Goal: Find specific page/section: Find specific page/section

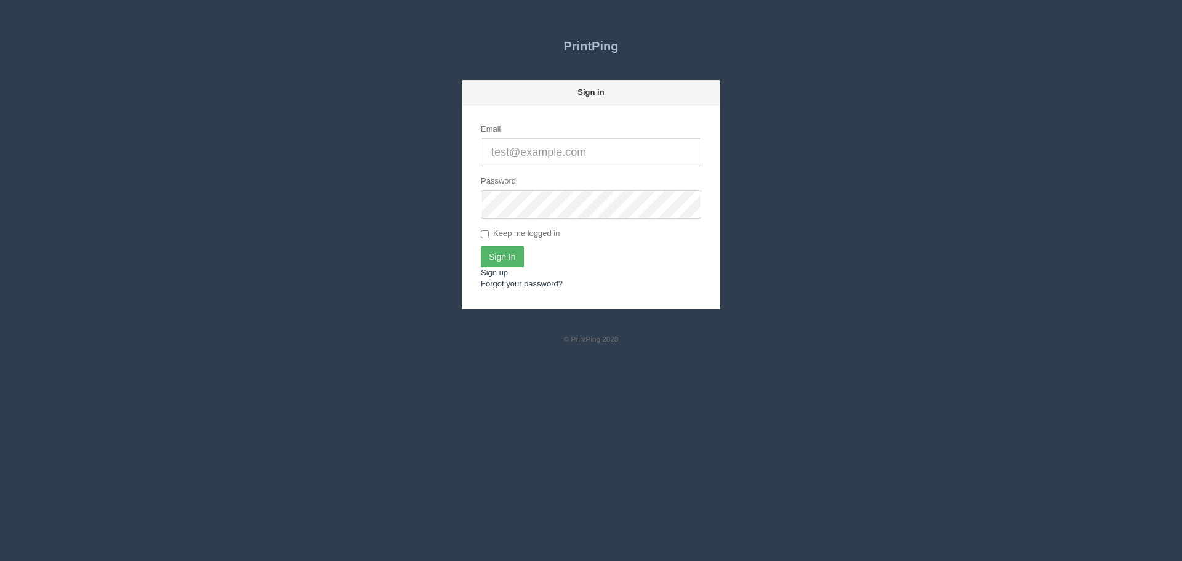
type input "[EMAIL_ADDRESS][DOMAIN_NAME]"
click at [507, 251] on input "Sign In" at bounding box center [502, 256] width 43 height 21
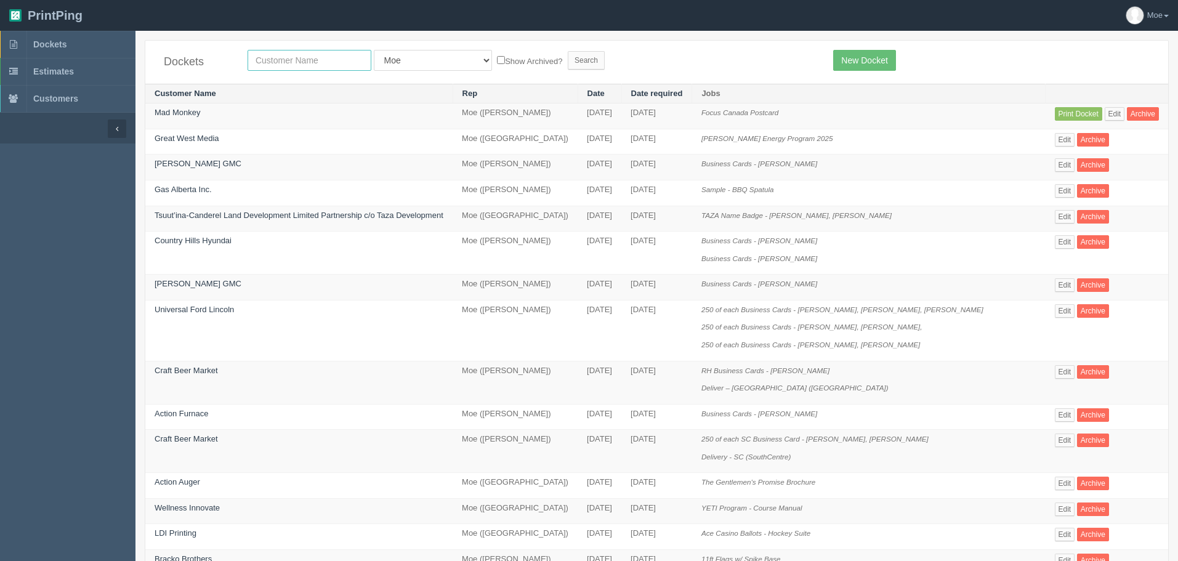
click at [297, 57] on input "text" at bounding box center [309, 60] width 124 height 21
type input "virtual"
click at [568, 63] on input "Search" at bounding box center [586, 60] width 37 height 18
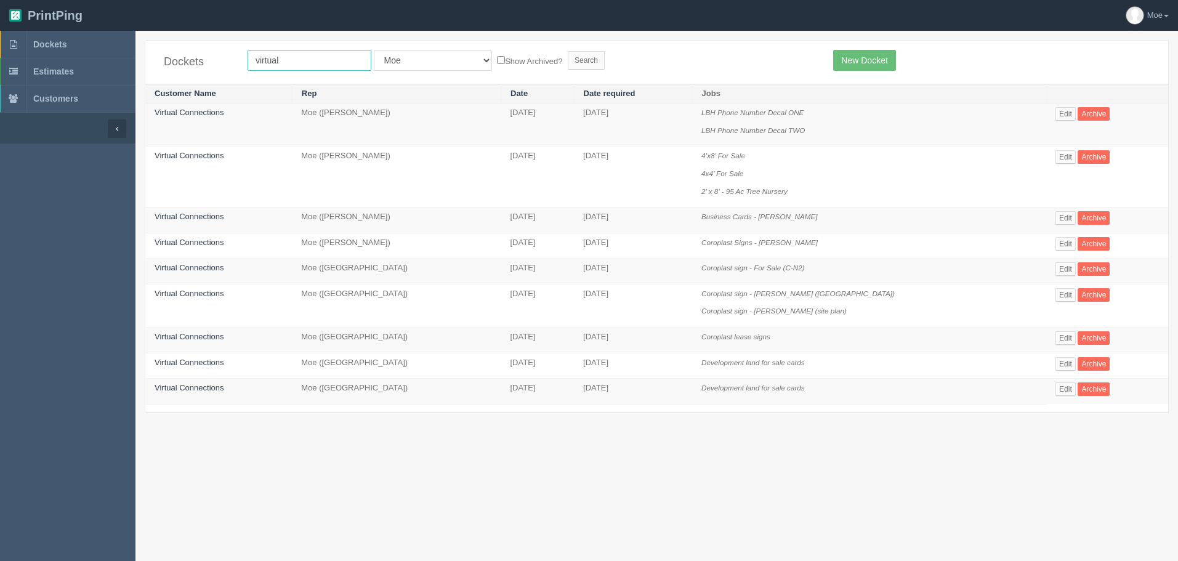
drag, startPoint x: 305, startPoint y: 60, endPoint x: -51, endPoint y: 57, distance: 355.8
click at [0, 57] on html "PrintPing Moe Administration Edit account ( [EMAIL_ADDRESS][DOMAIN_NAME] ) Logo…" at bounding box center [589, 296] width 1178 height 592
click at [289, 58] on input "virtual" at bounding box center [309, 60] width 124 height 21
type input "v"
type input "virtious"
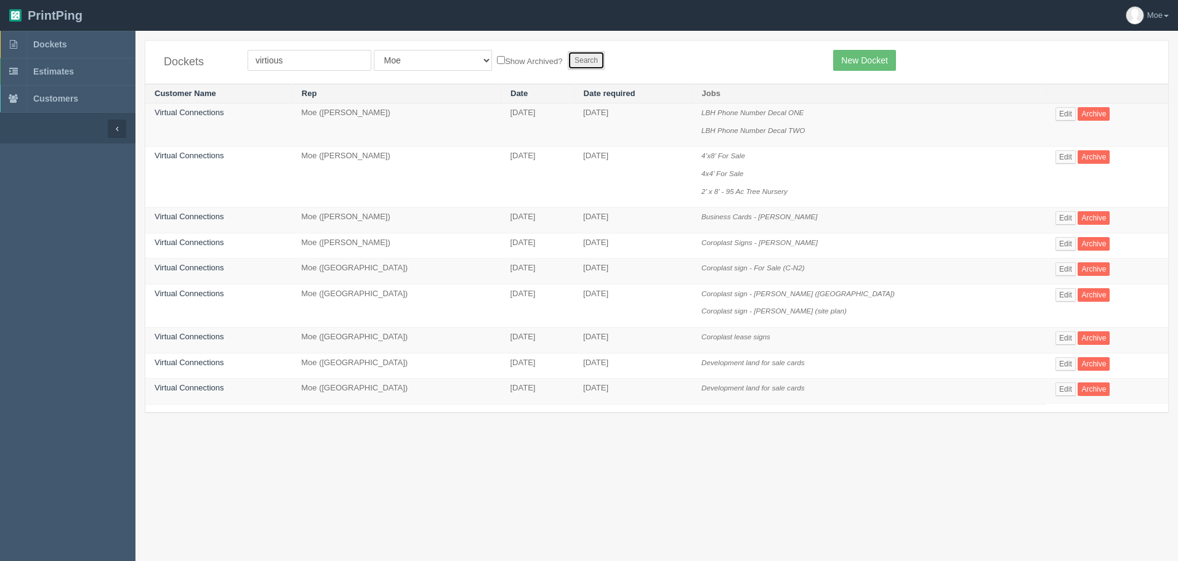
click at [568, 60] on input "Search" at bounding box center [586, 60] width 37 height 18
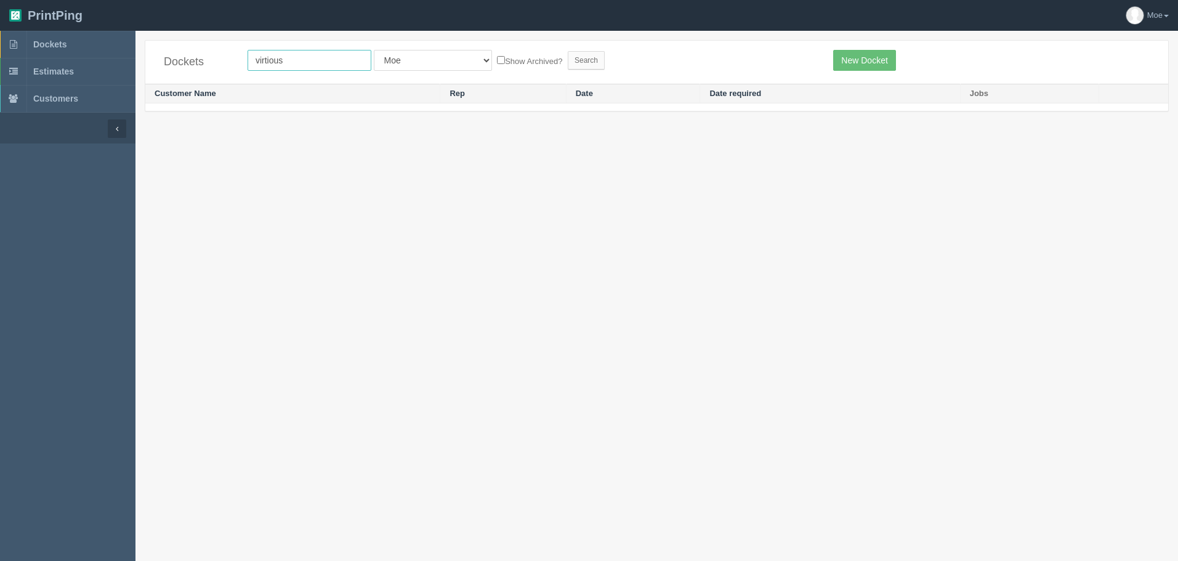
click at [358, 59] on input "virtious" at bounding box center [309, 60] width 124 height 21
type input "virt"
click at [568, 58] on input "Search" at bounding box center [586, 60] width 37 height 18
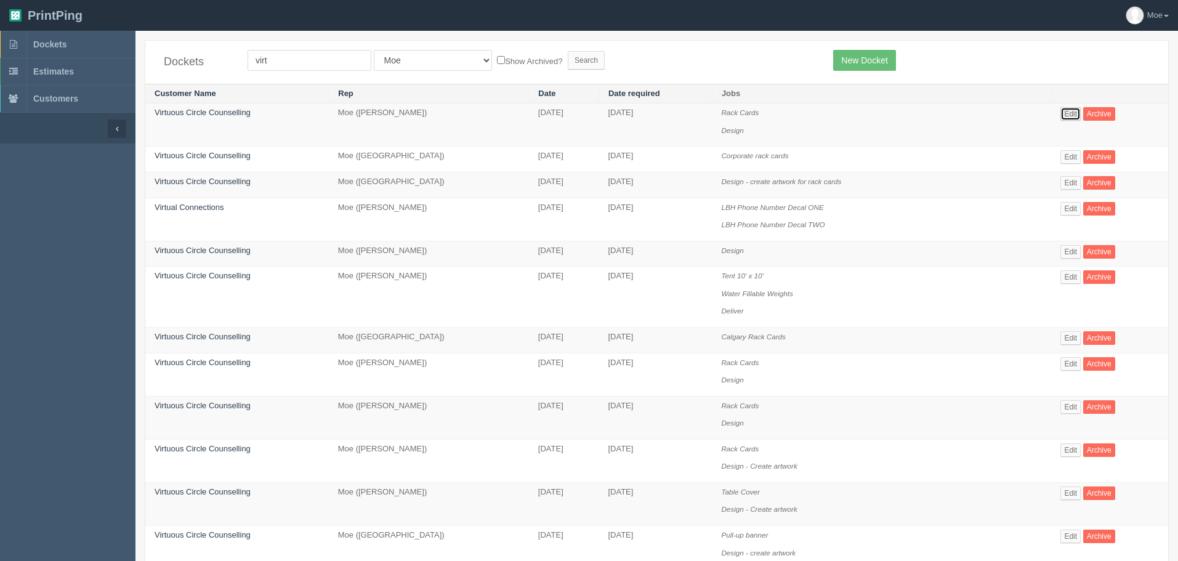
click at [1061, 110] on link "Edit" at bounding box center [1070, 114] width 20 height 14
